Goal: Download file/media

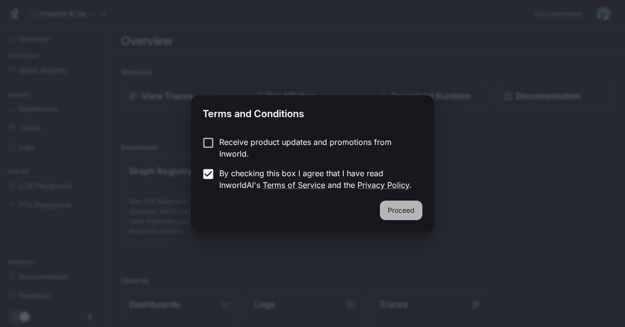
click at [408, 208] on button "Proceed" at bounding box center [401, 211] width 43 height 20
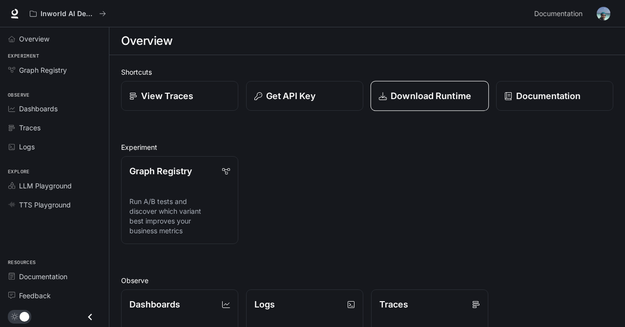
click at [415, 106] on link "Download Runtime" at bounding box center [430, 96] width 118 height 30
click at [66, 114] on link "Dashboards" at bounding box center [54, 108] width 101 height 17
